Goal: Navigation & Orientation: Find specific page/section

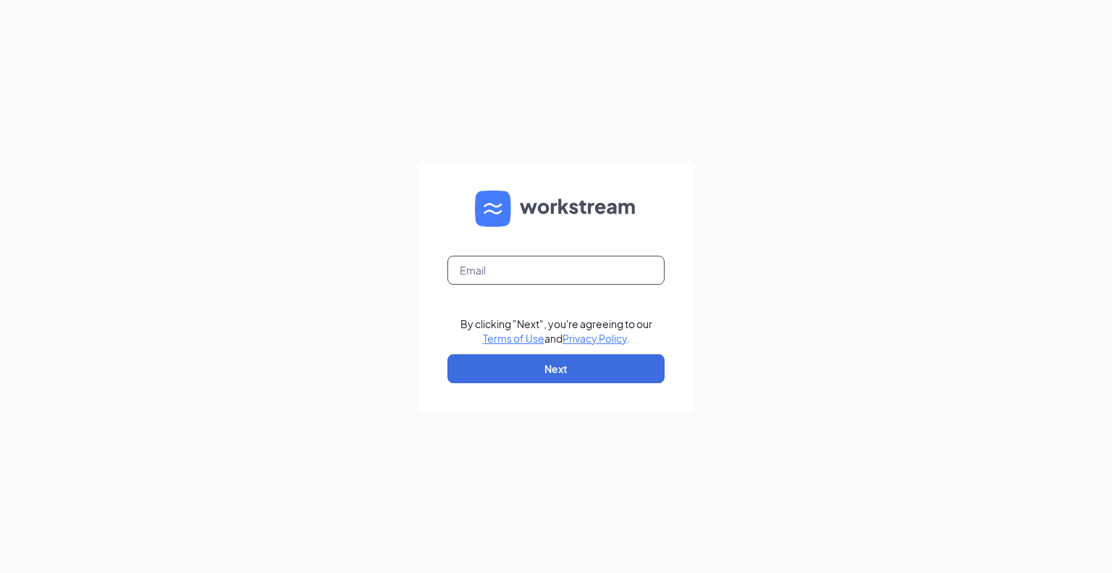
click at [531, 264] on input "text" at bounding box center [556, 270] width 217 height 29
type input "cj.ringpis+1@workstream.is"
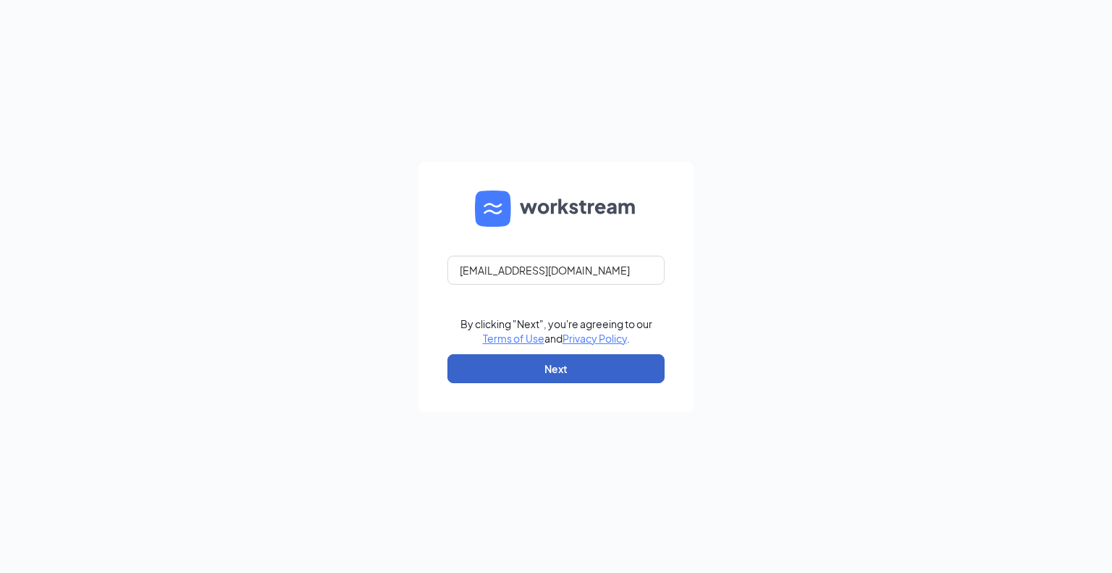
click at [565, 370] on button "Next" at bounding box center [556, 368] width 217 height 29
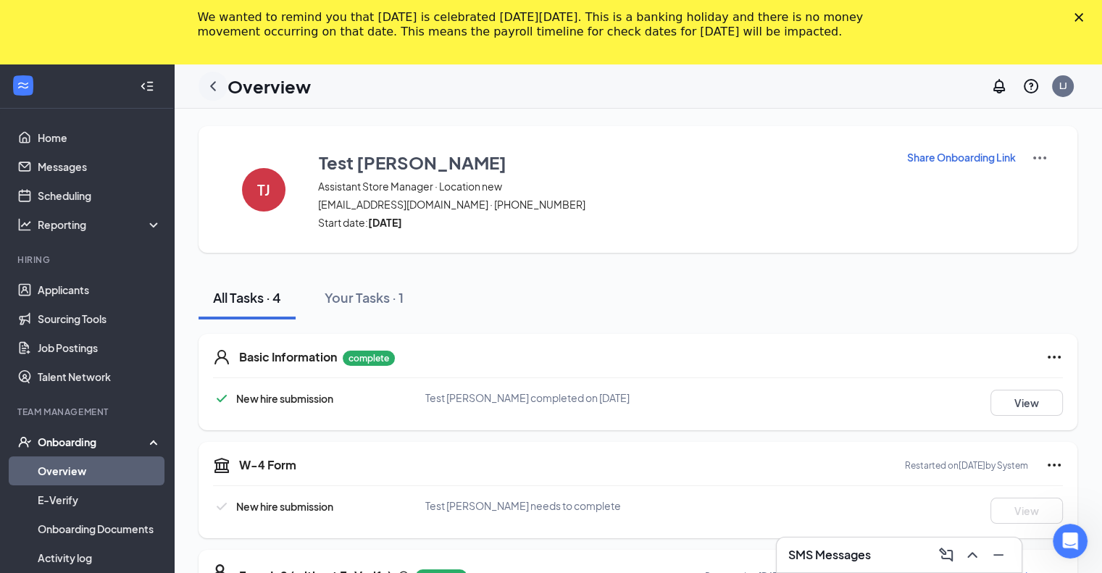
click at [211, 79] on icon "ChevronLeft" at bounding box center [212, 85] width 17 height 17
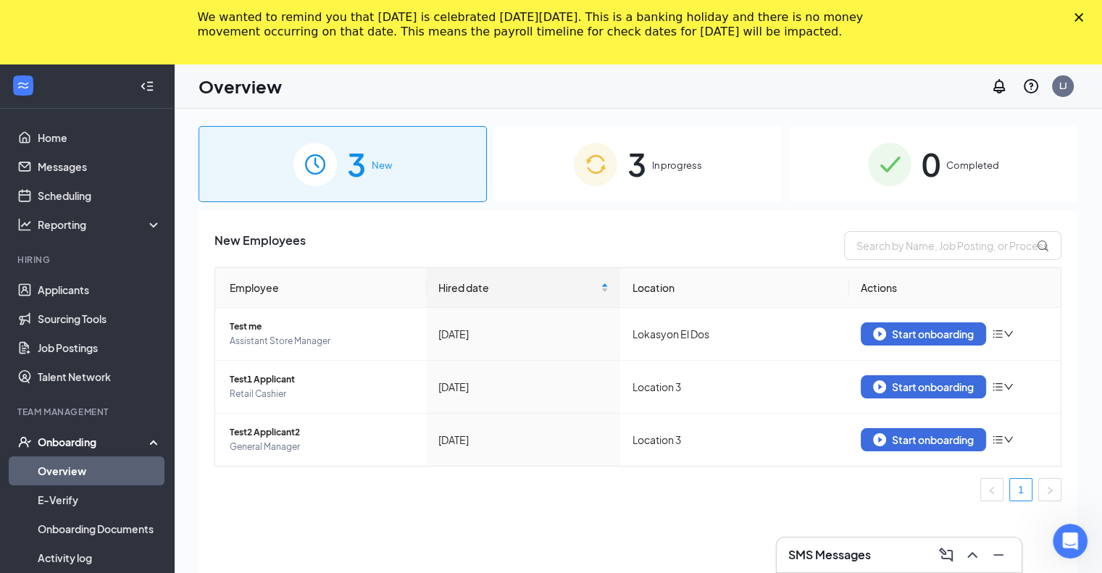
click at [884, 158] on img at bounding box center [889, 164] width 43 height 43
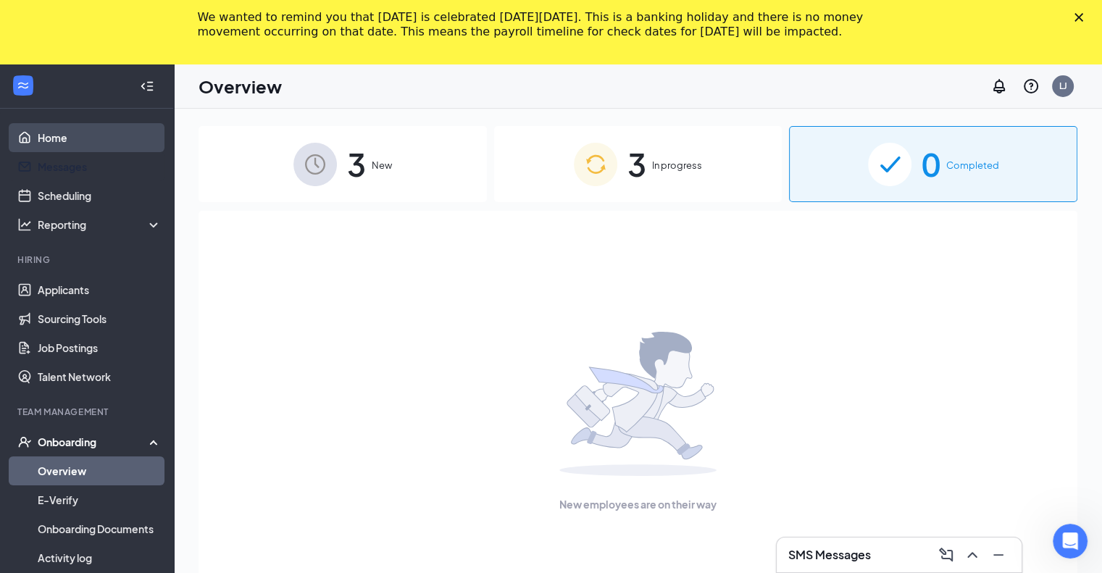
click at [63, 131] on link "Home" at bounding box center [100, 137] width 124 height 29
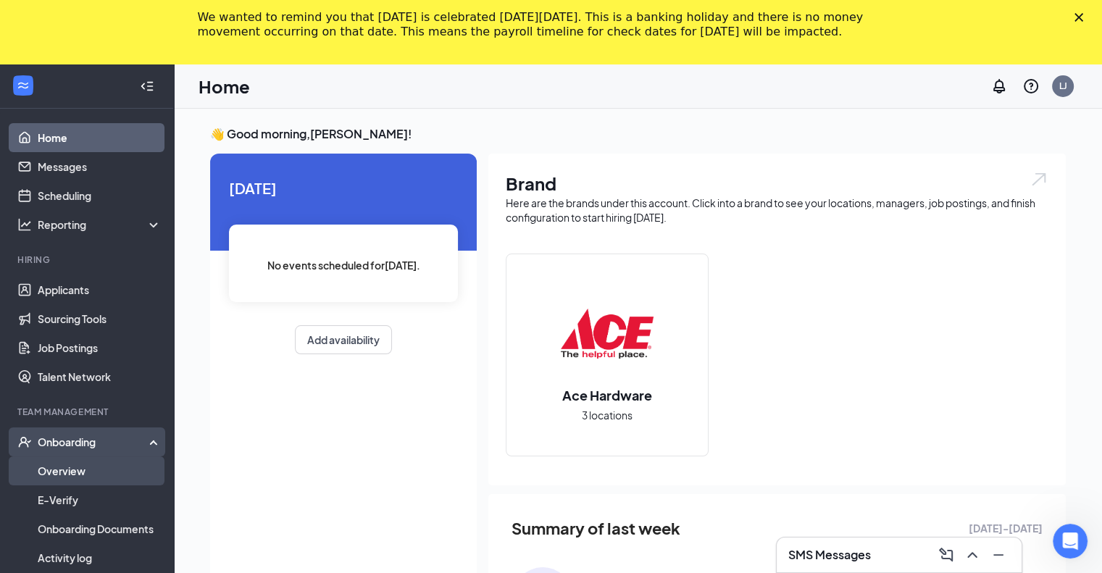
click at [90, 469] on link "Overview" at bounding box center [100, 470] width 124 height 29
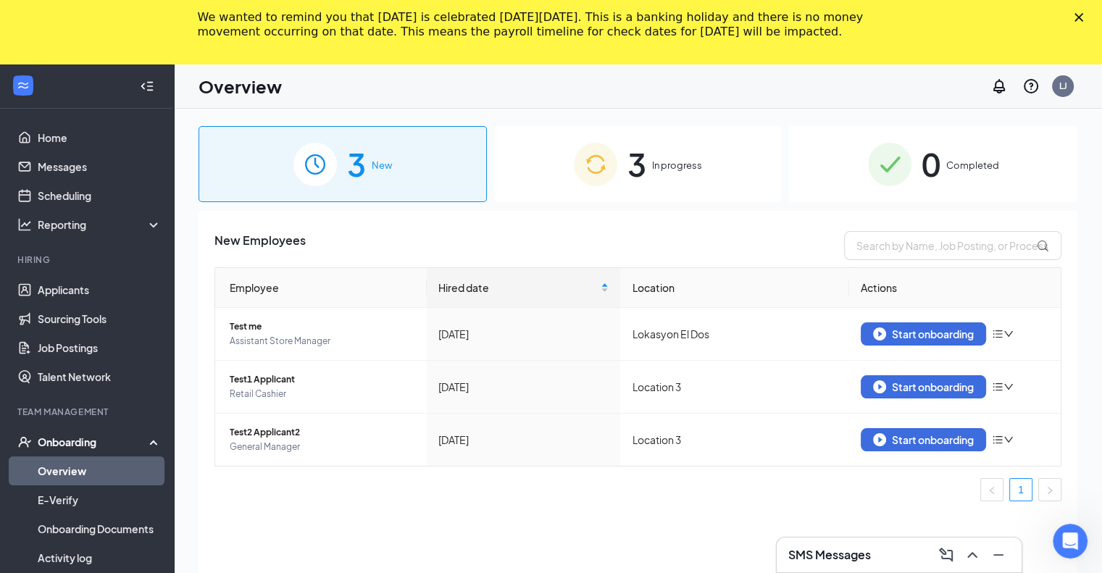
click at [1083, 18] on icon "Close" at bounding box center [1078, 17] width 9 height 9
